Goal: Transaction & Acquisition: Purchase product/service

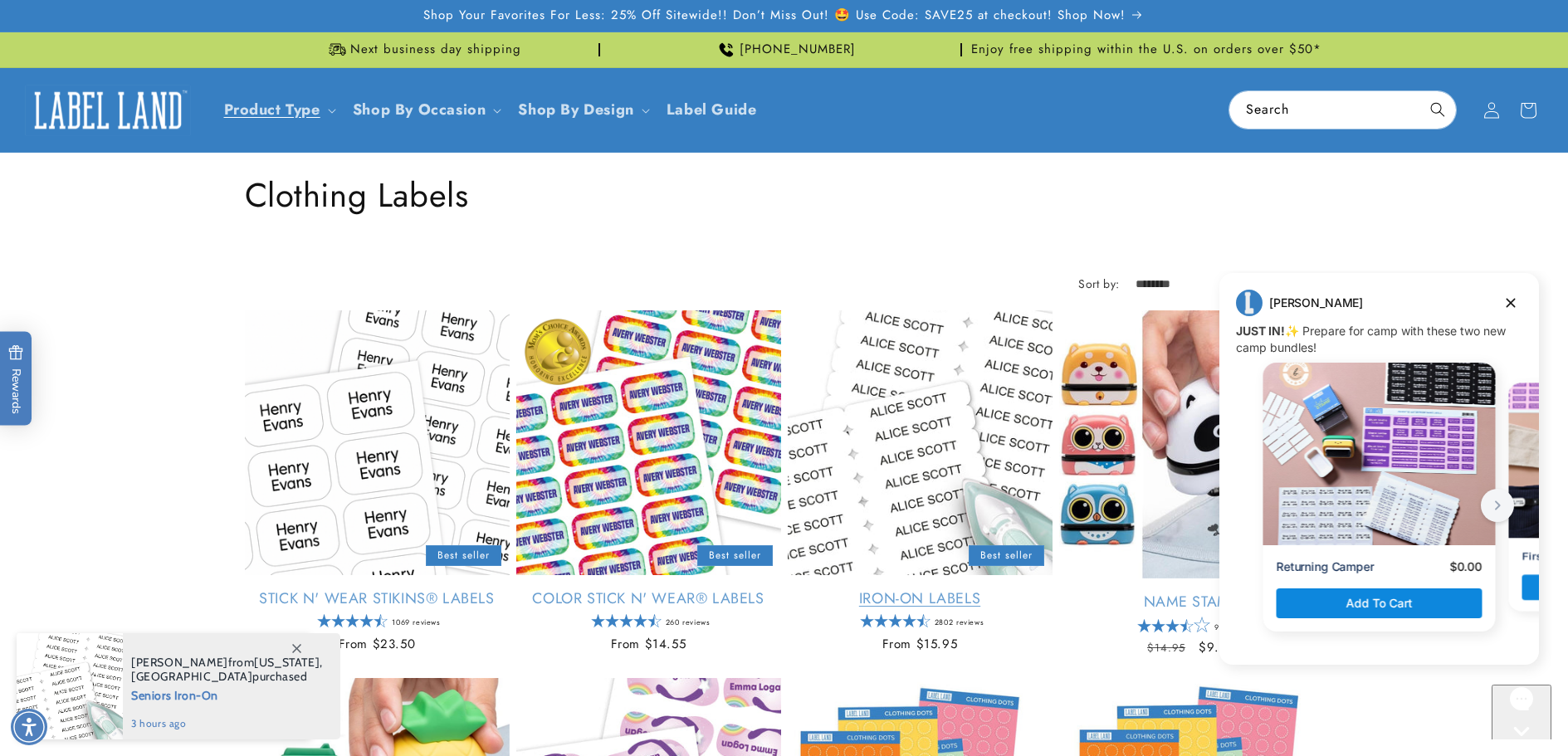
click at [916, 599] on link "Iron-On Labels" at bounding box center [920, 598] width 265 height 19
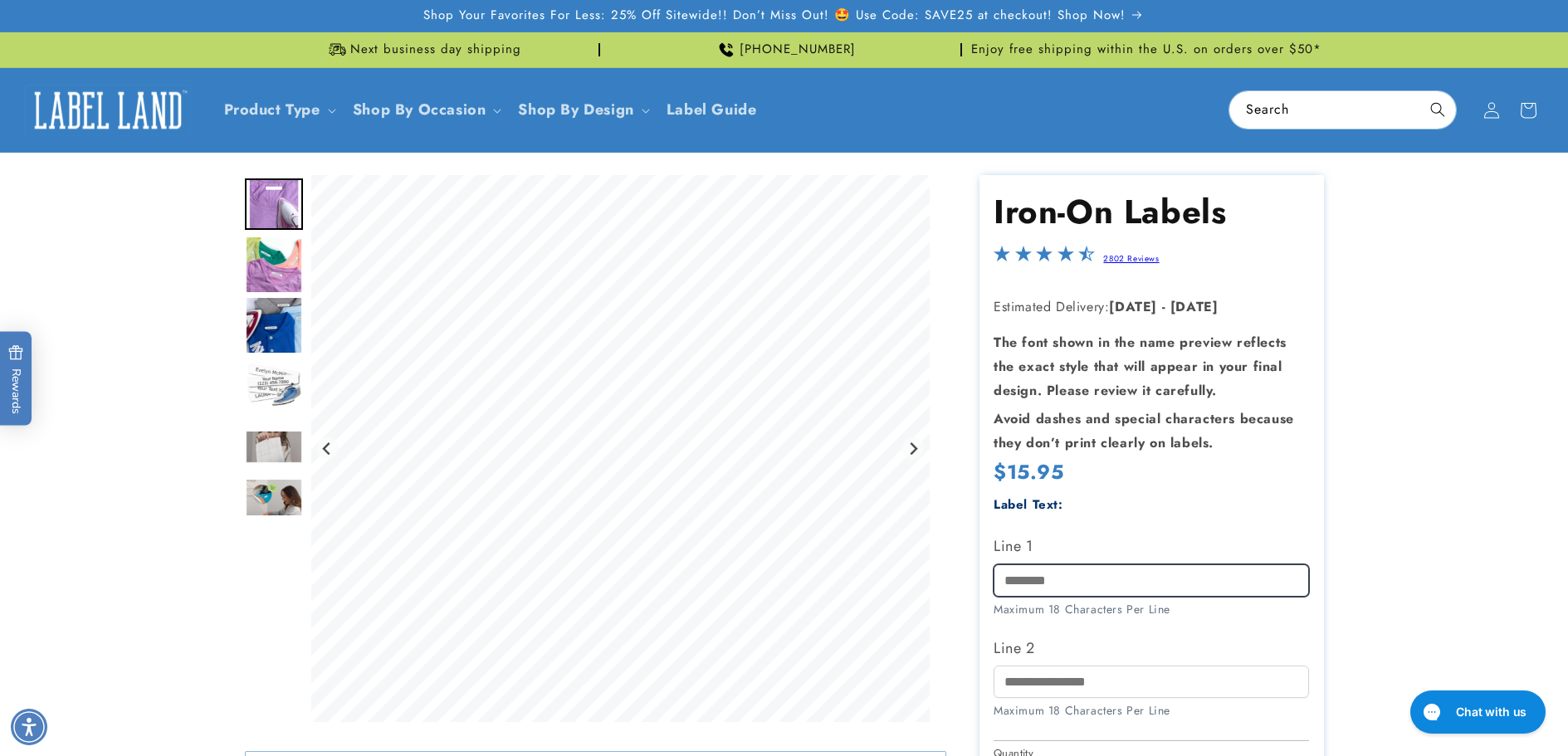
click at [1071, 580] on input "Line 1" at bounding box center [1151, 580] width 315 height 32
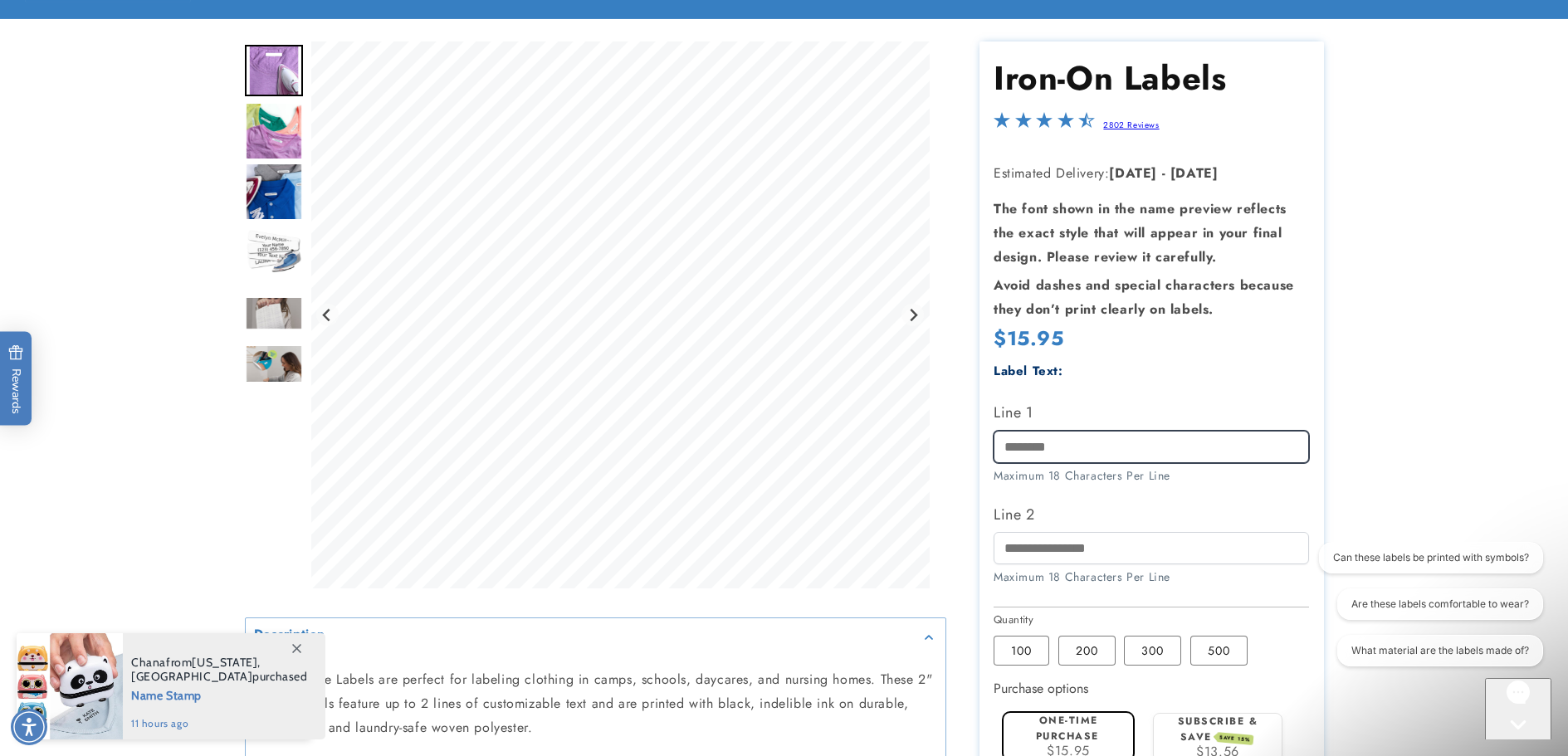
scroll to position [172, 0]
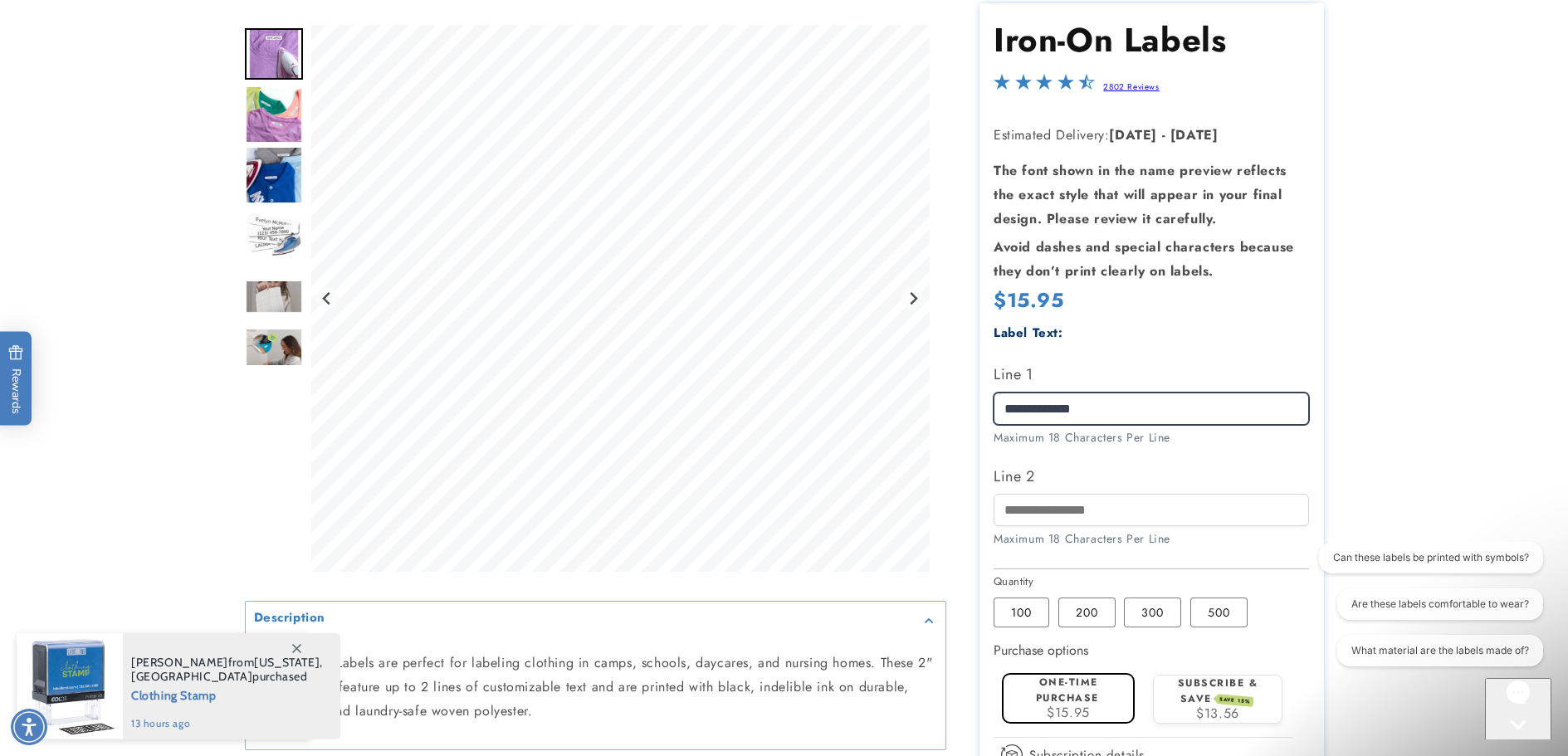
type input "**********"
click at [1077, 699] on label "One-time purchase" at bounding box center [1067, 690] width 63 height 30
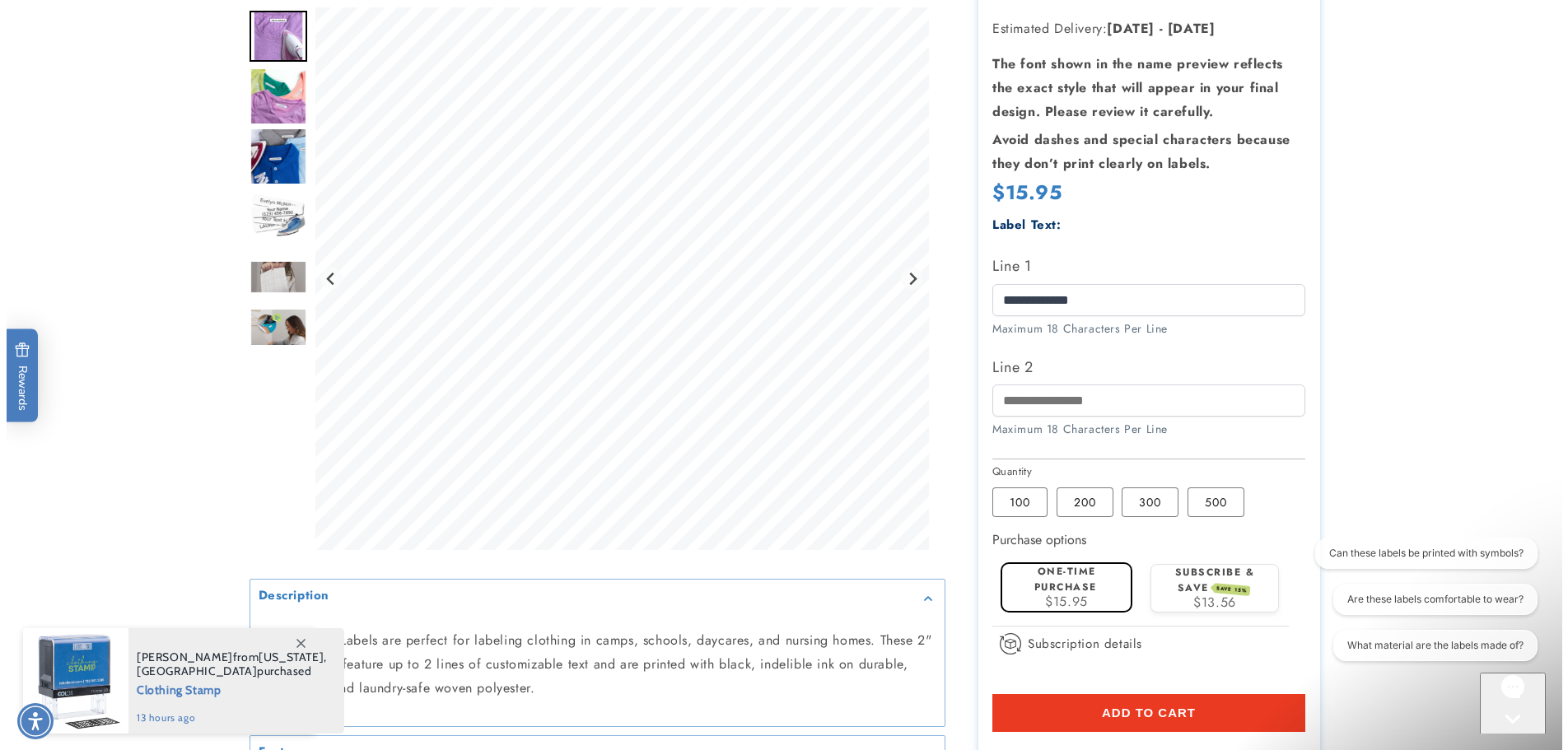
scroll to position [344, 0]
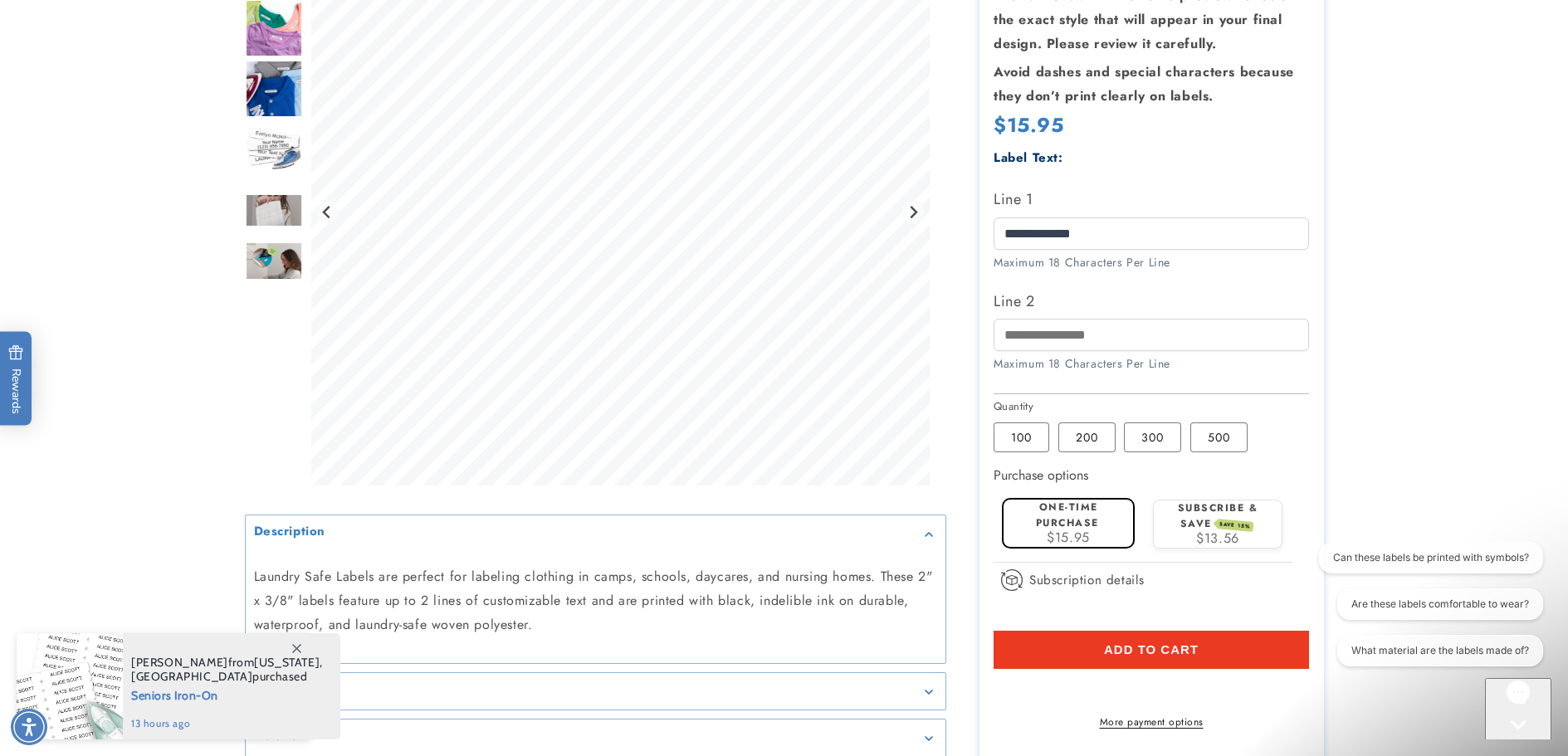
click at [1156, 645] on span "Add to cart" at bounding box center [1151, 649] width 95 height 15
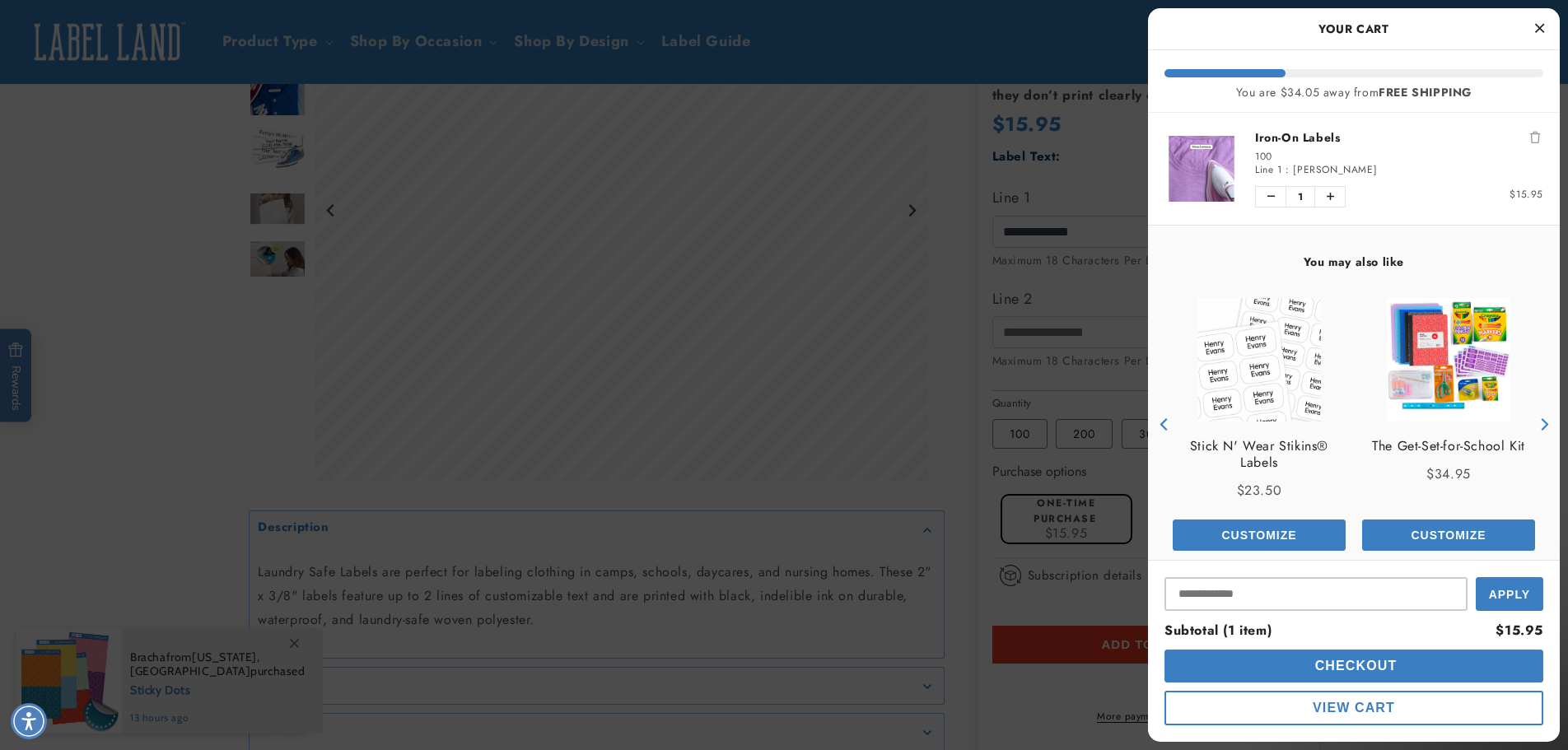
scroll to position [24, 0]
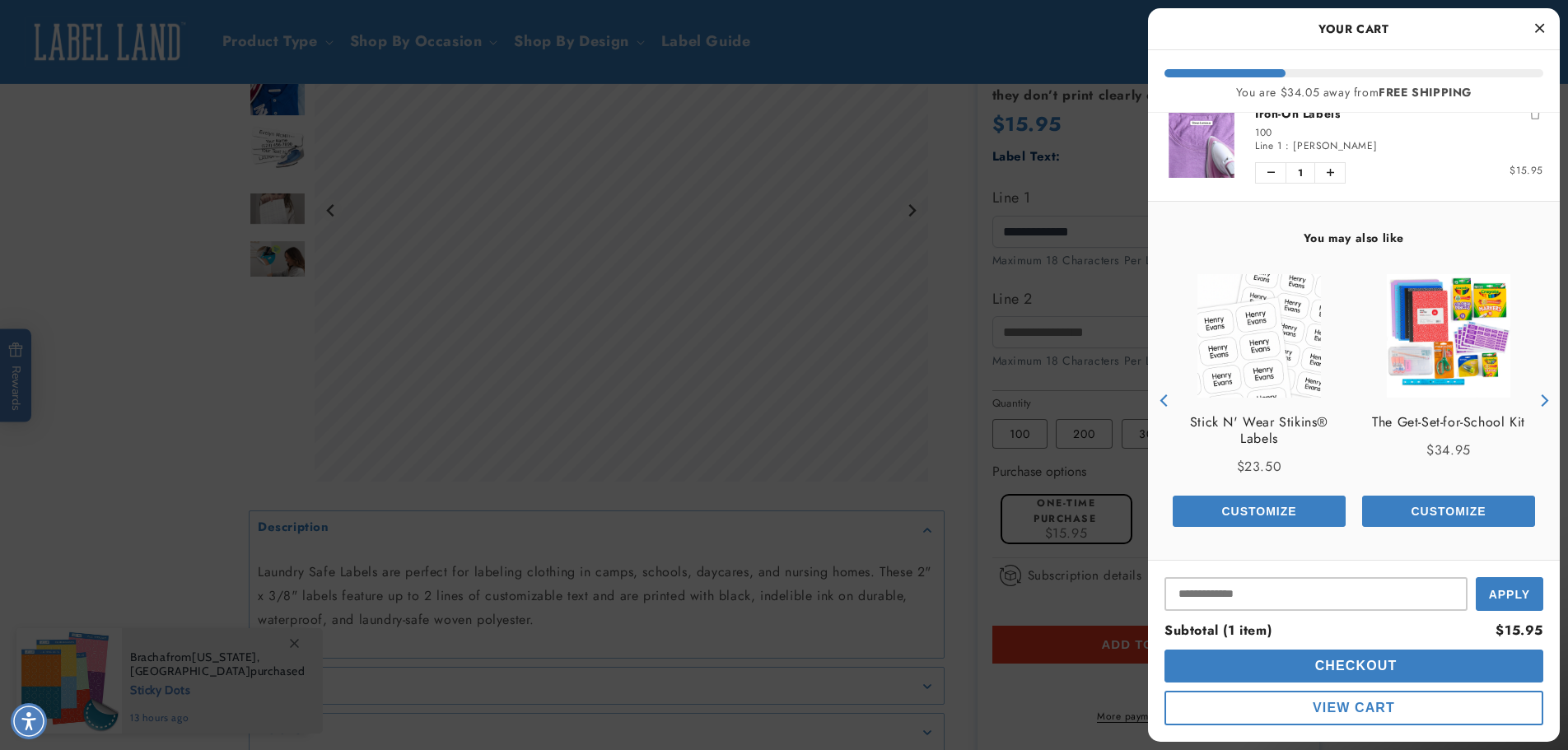
click at [1359, 711] on span "View Cart" at bounding box center [1354, 707] width 83 height 14
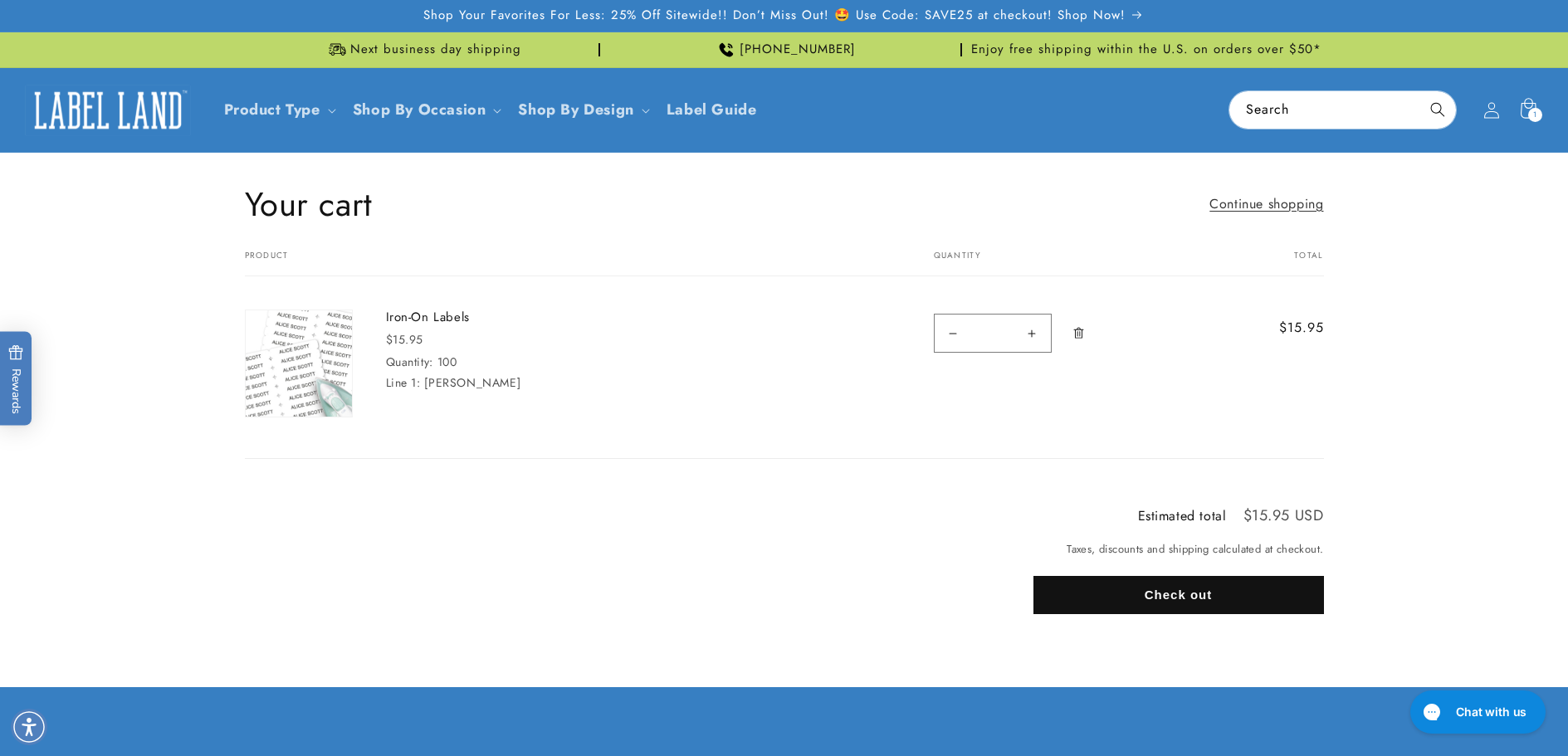
click at [1038, 640] on shop-pay-wallet-button at bounding box center [1036, 633] width 5 height 19
